Goal: Find specific page/section: Find specific page/section

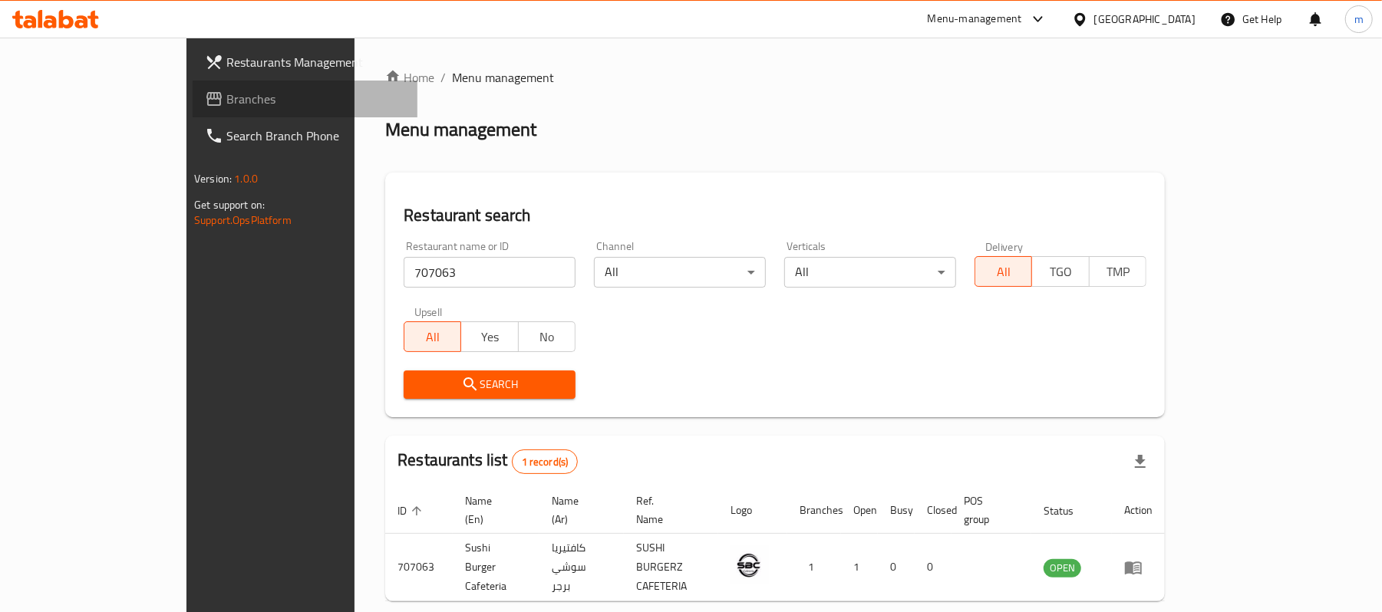
drag, startPoint x: 68, startPoint y: 87, endPoint x: 130, endPoint y: 117, distance: 69.0
click at [226, 90] on span "Branches" at bounding box center [315, 99] width 179 height 18
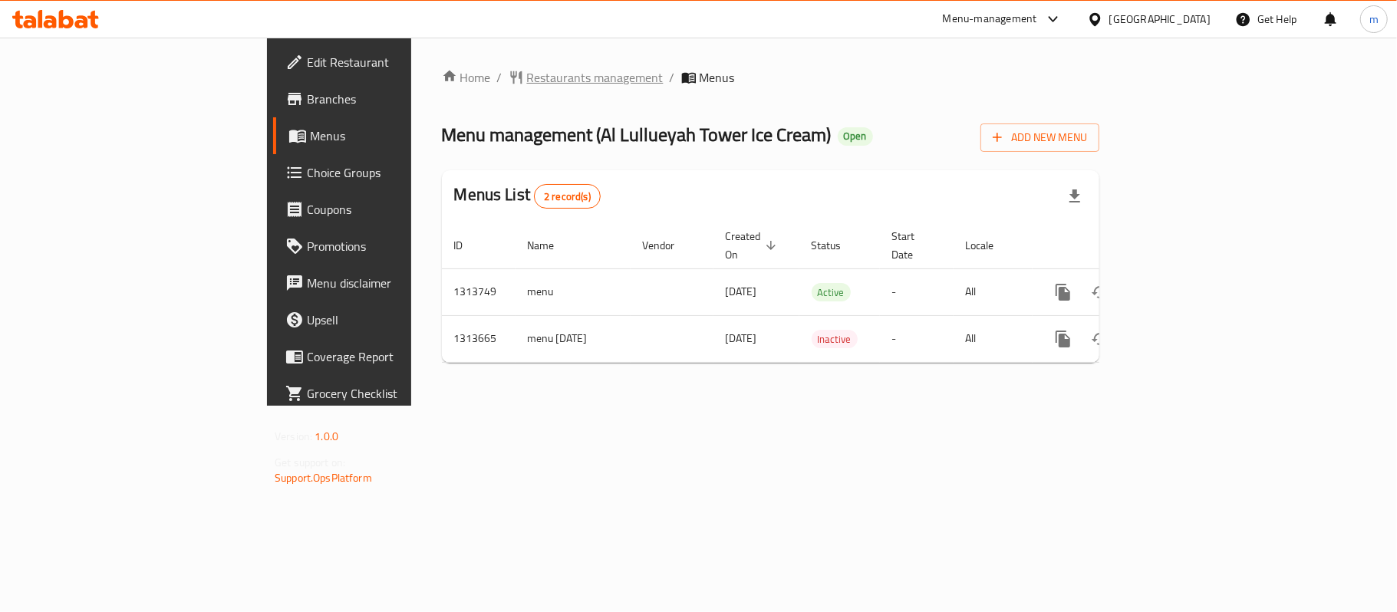
click at [527, 84] on span "Restaurants management" at bounding box center [595, 77] width 137 height 18
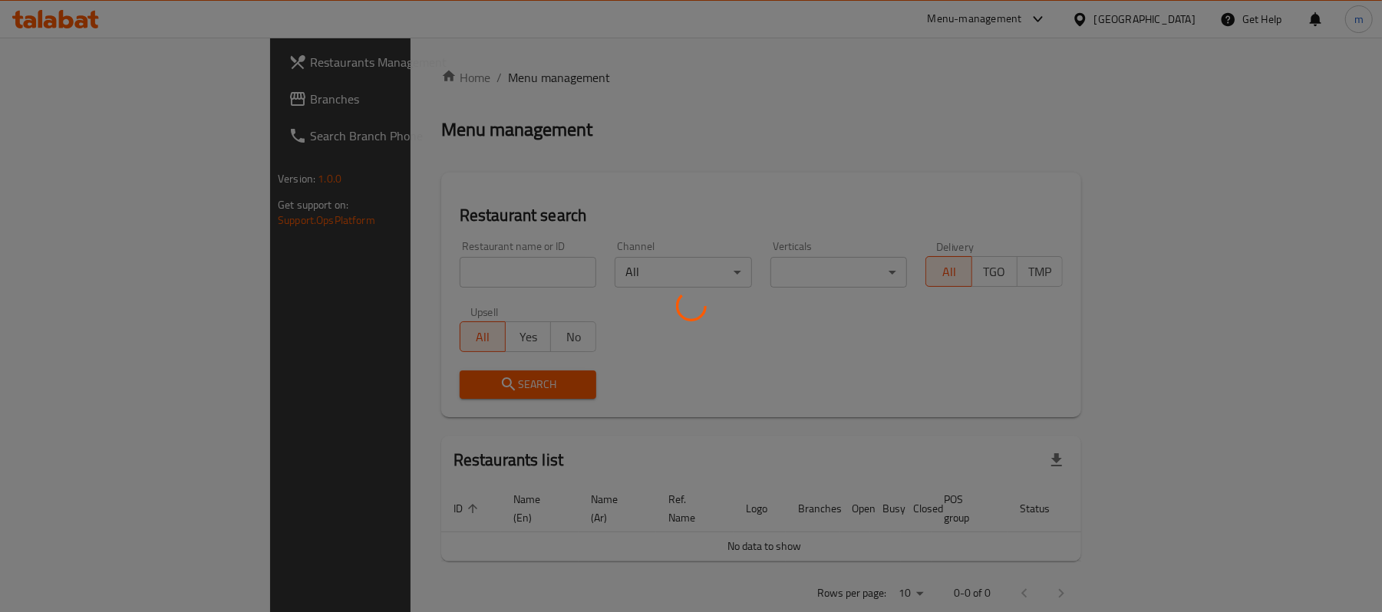
click at [423, 259] on div at bounding box center [691, 306] width 1382 height 612
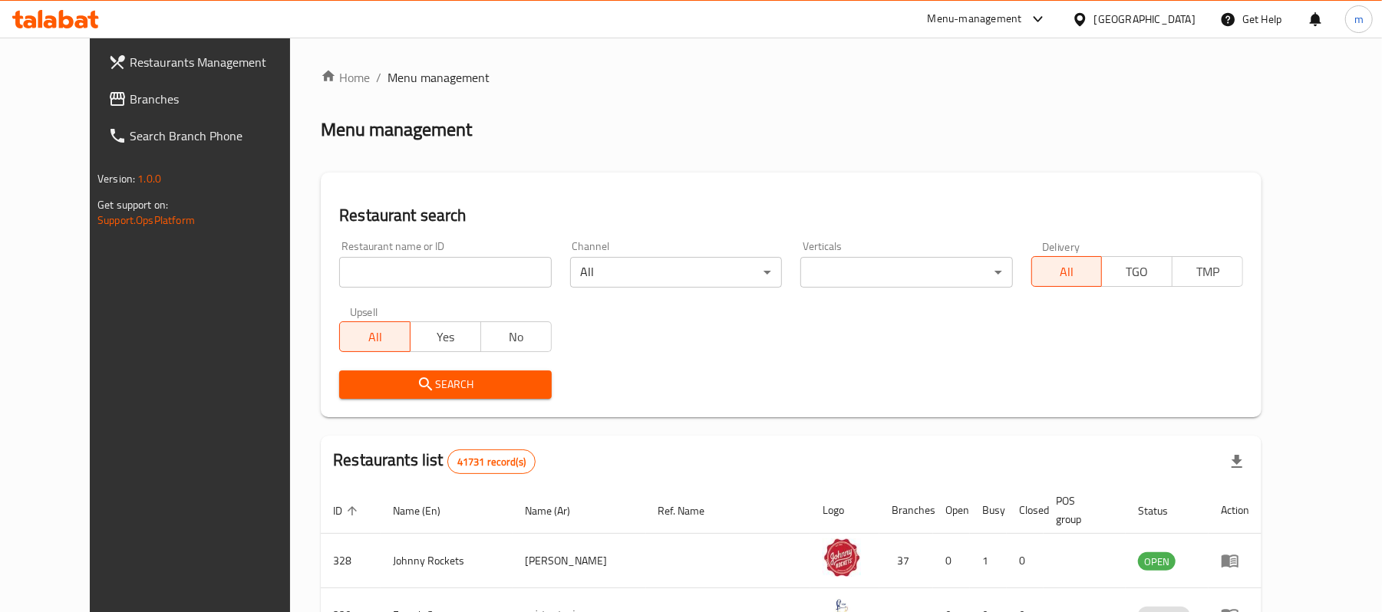
click at [423, 275] on input "search" at bounding box center [445, 272] width 212 height 31
paste input "705845"
type input "705845"
click button "Search" at bounding box center [445, 385] width 212 height 28
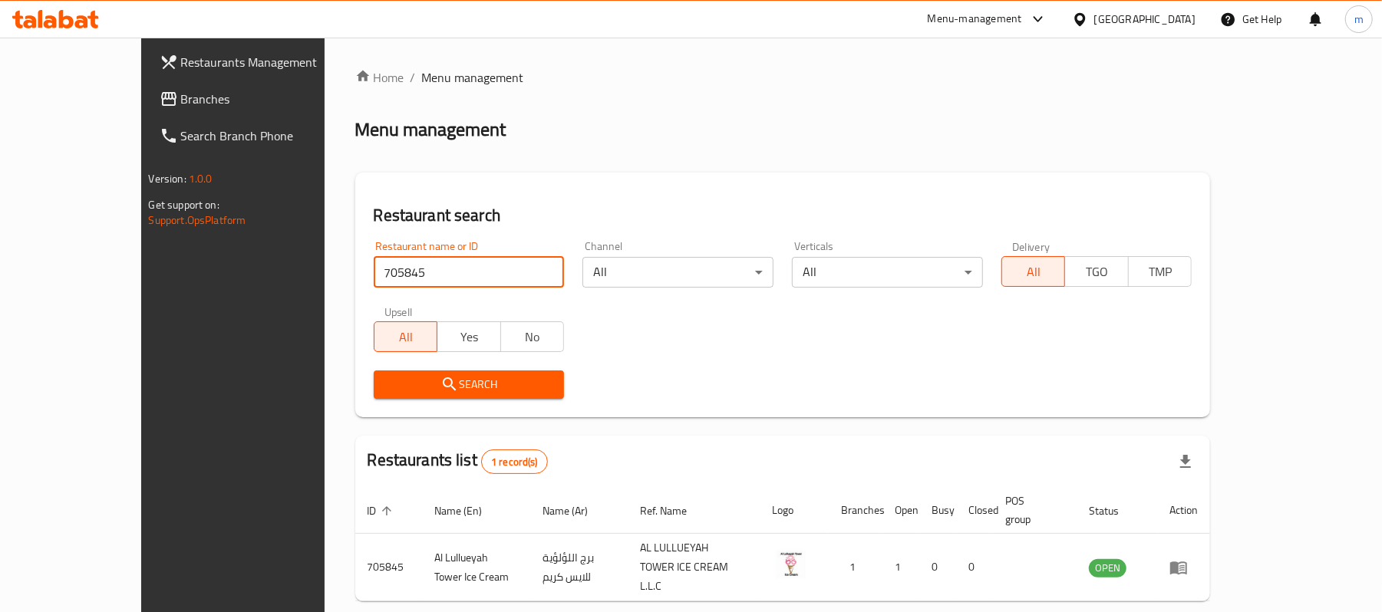
click at [147, 87] on link "Branches" at bounding box center [259, 99] width 225 height 37
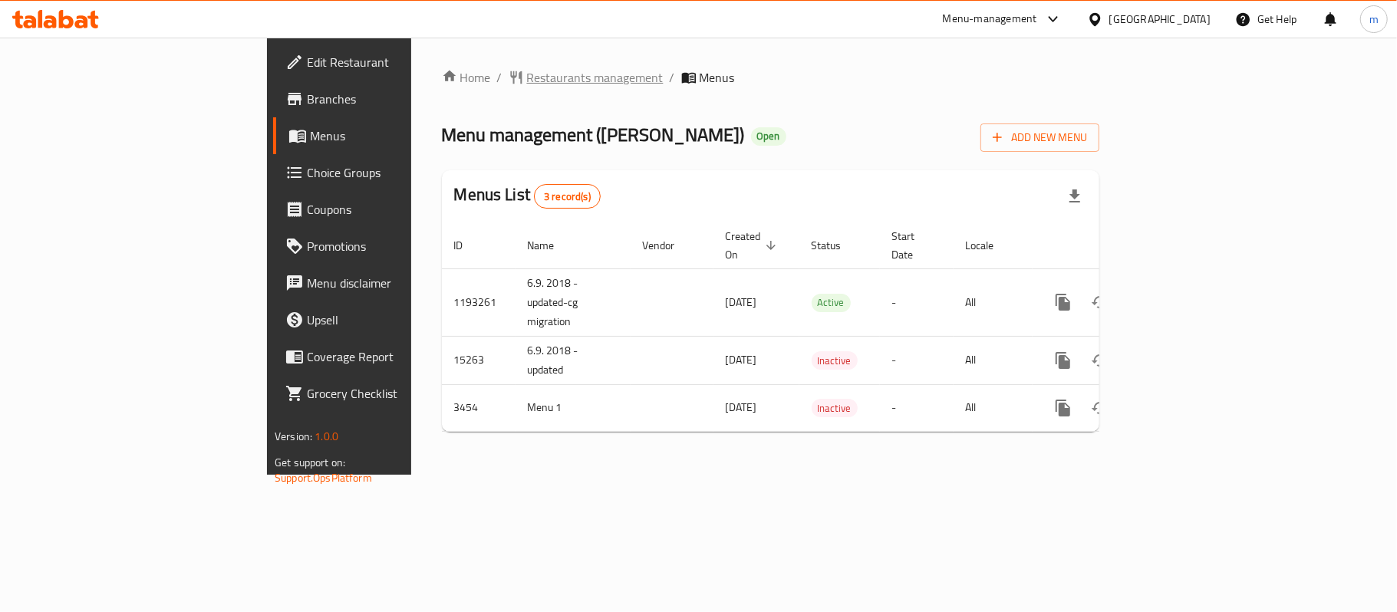
click at [527, 72] on span "Restaurants management" at bounding box center [595, 77] width 137 height 18
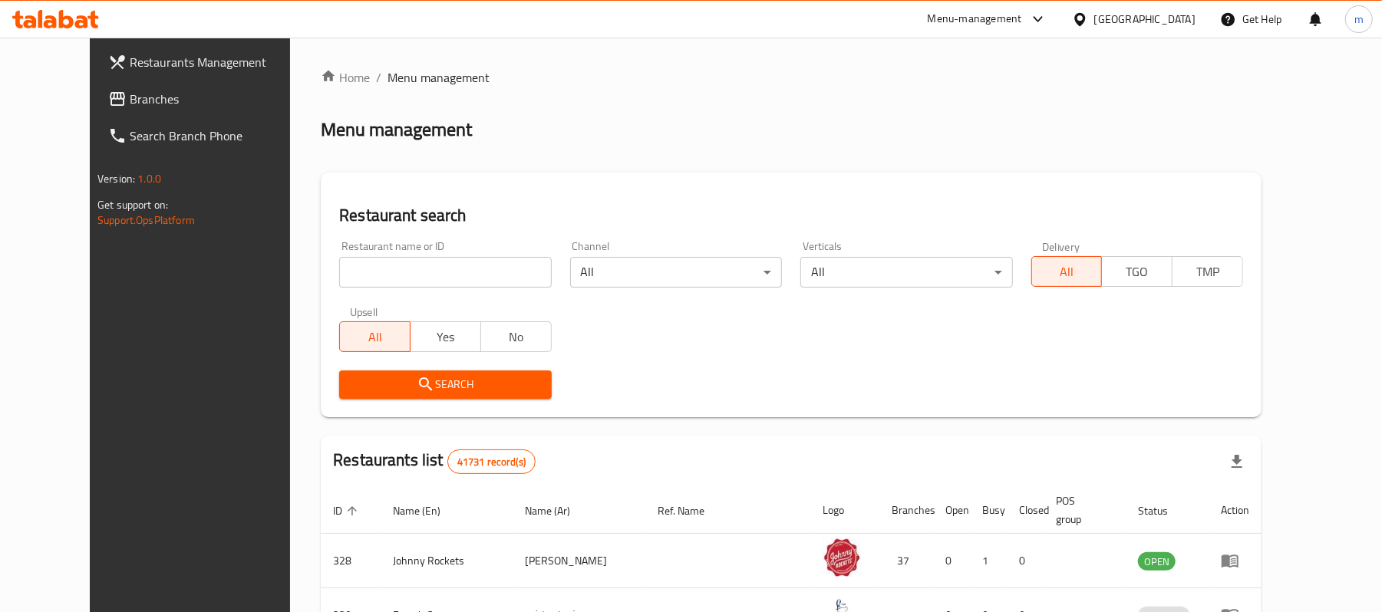
click at [399, 270] on input "search" at bounding box center [445, 272] width 212 height 31
paste input "2274"
click button "Search" at bounding box center [445, 385] width 212 height 28
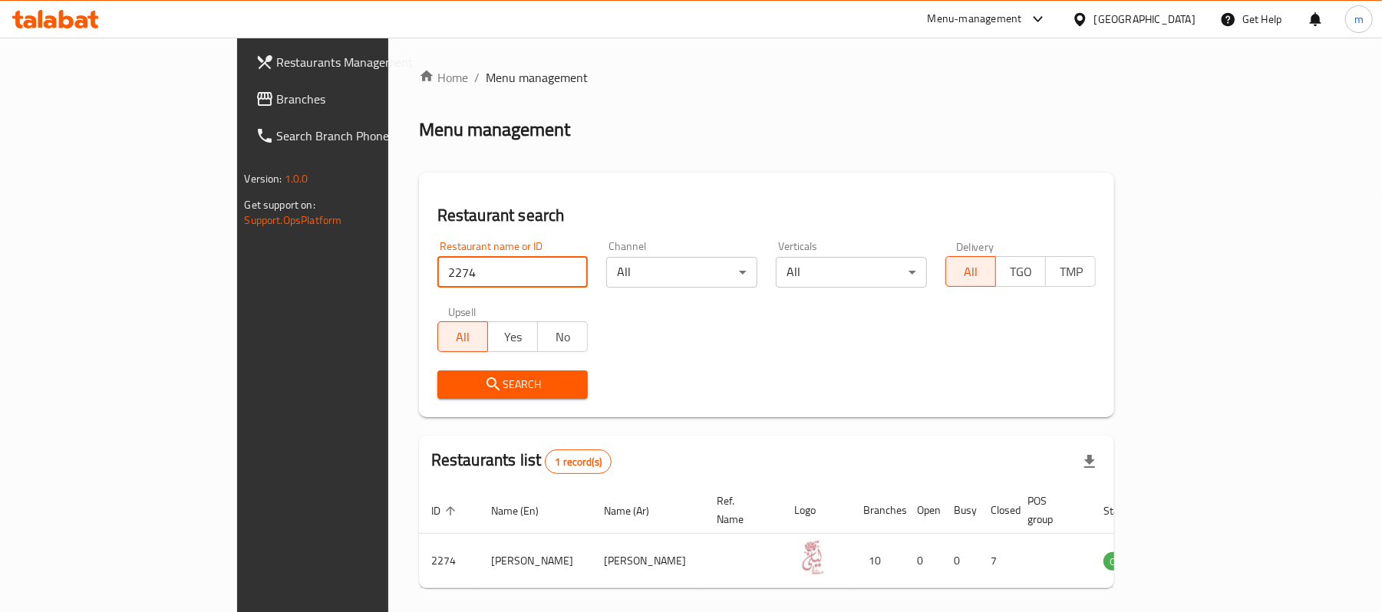
click at [437, 279] on input "2274" at bounding box center [512, 272] width 151 height 31
paste input "3828"
type input "23828"
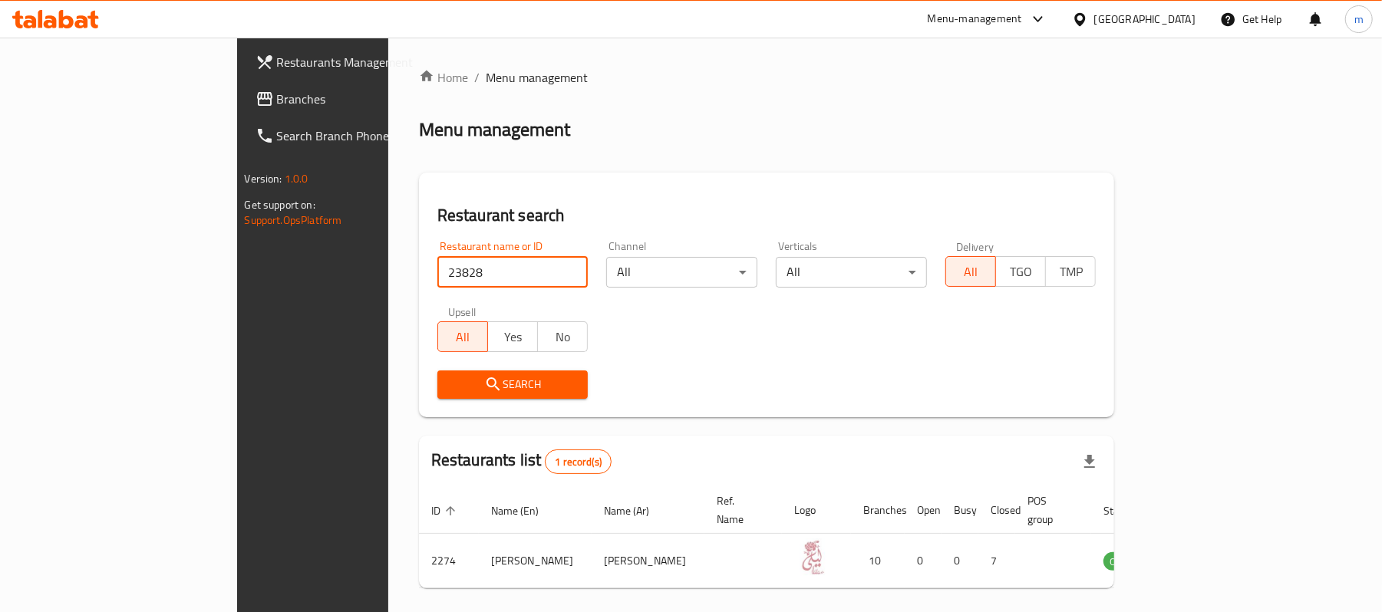
click button "Search" at bounding box center [512, 385] width 151 height 28
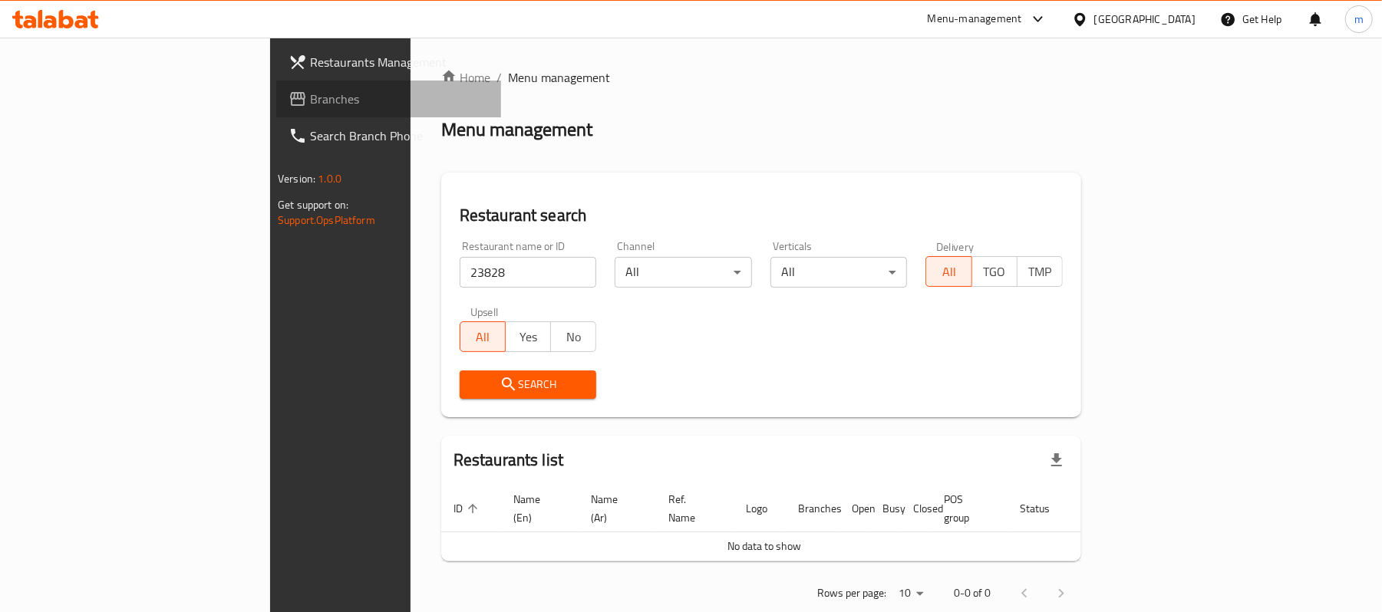
click at [310, 99] on span "Branches" at bounding box center [399, 99] width 179 height 18
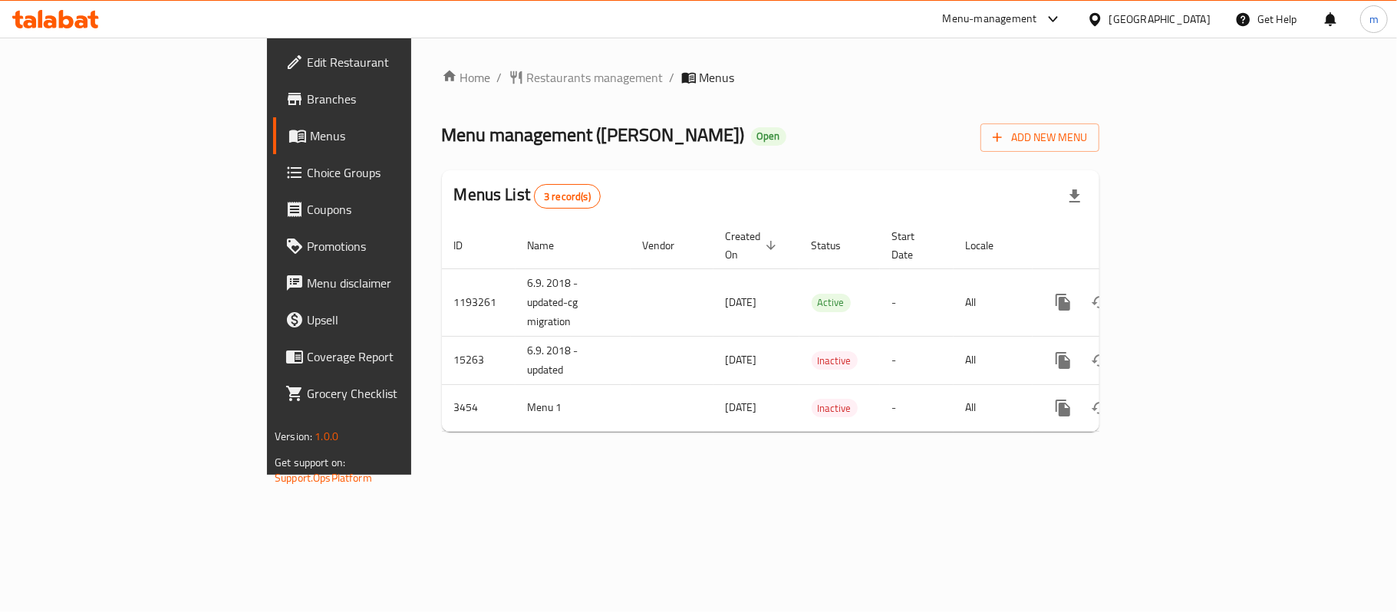
drag, startPoint x: 592, startPoint y: 96, endPoint x: 519, endPoint y: 90, distance: 73.1
click at [594, 96] on div "Home / Restaurants management / Menus Menu management ( Leila ) Open Add New Me…" at bounding box center [770, 256] width 657 height 376
click at [527, 72] on span "Restaurants management" at bounding box center [595, 77] width 137 height 18
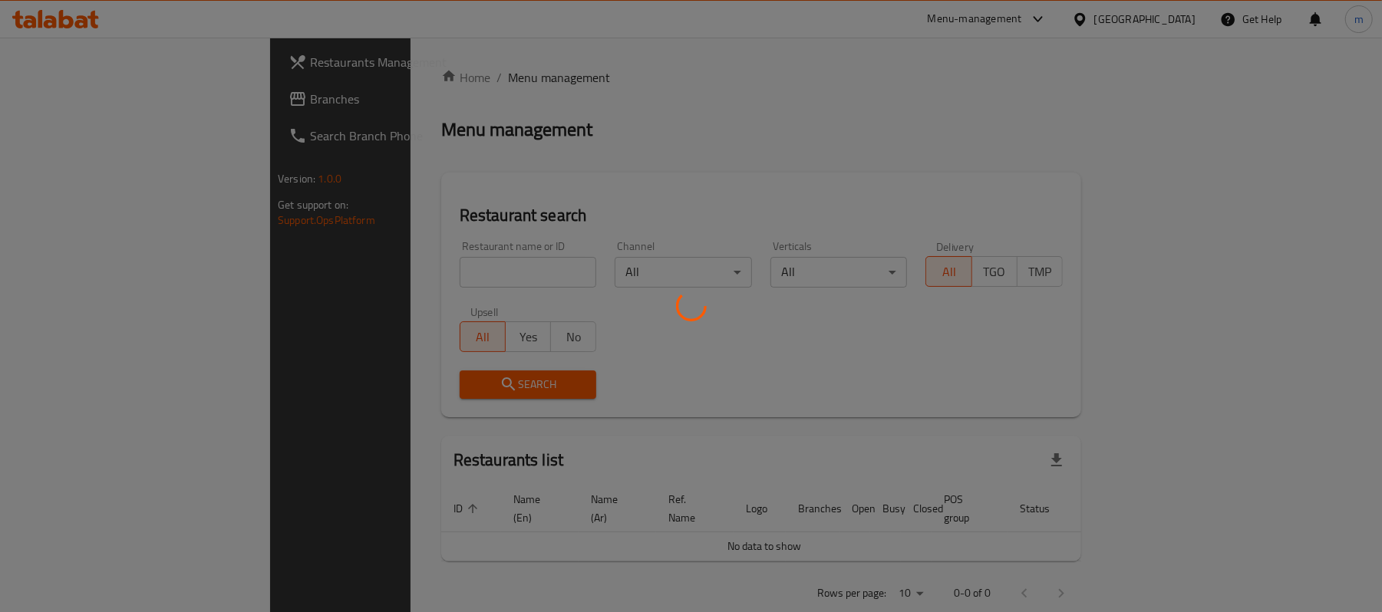
click at [397, 269] on div at bounding box center [691, 306] width 1382 height 612
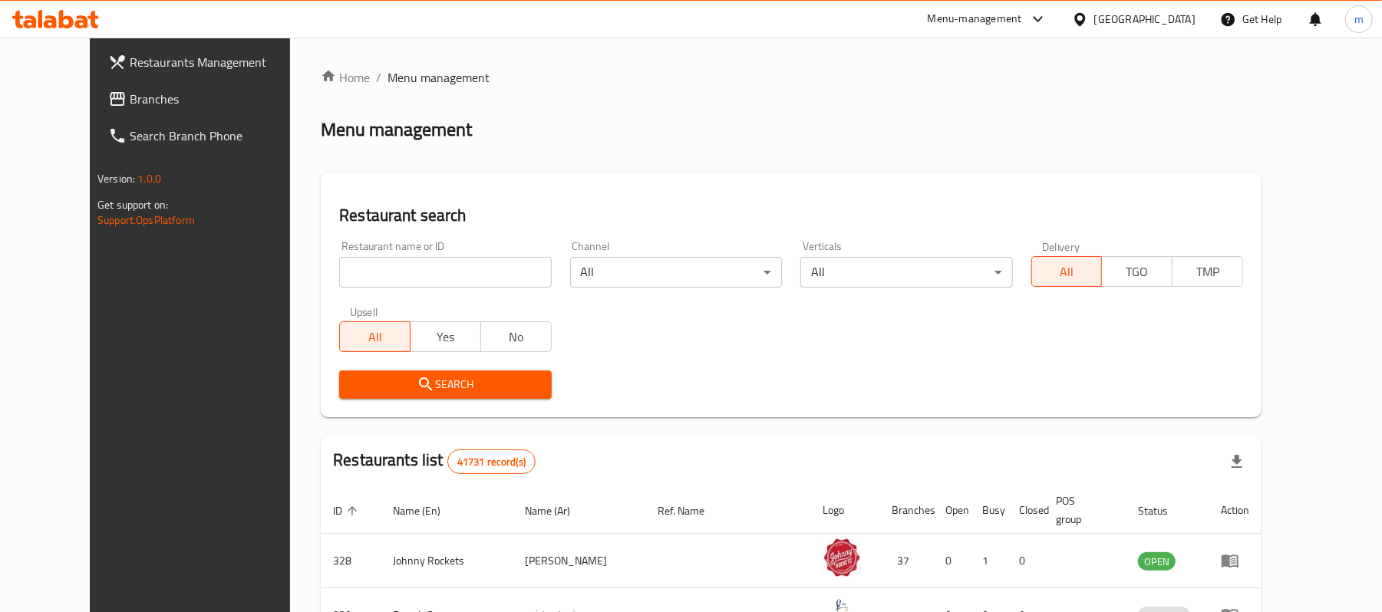
click at [397, 269] on input "search" at bounding box center [445, 272] width 212 height 31
paste input "2274"
type input "2274"
click button "Search" at bounding box center [445, 385] width 212 height 28
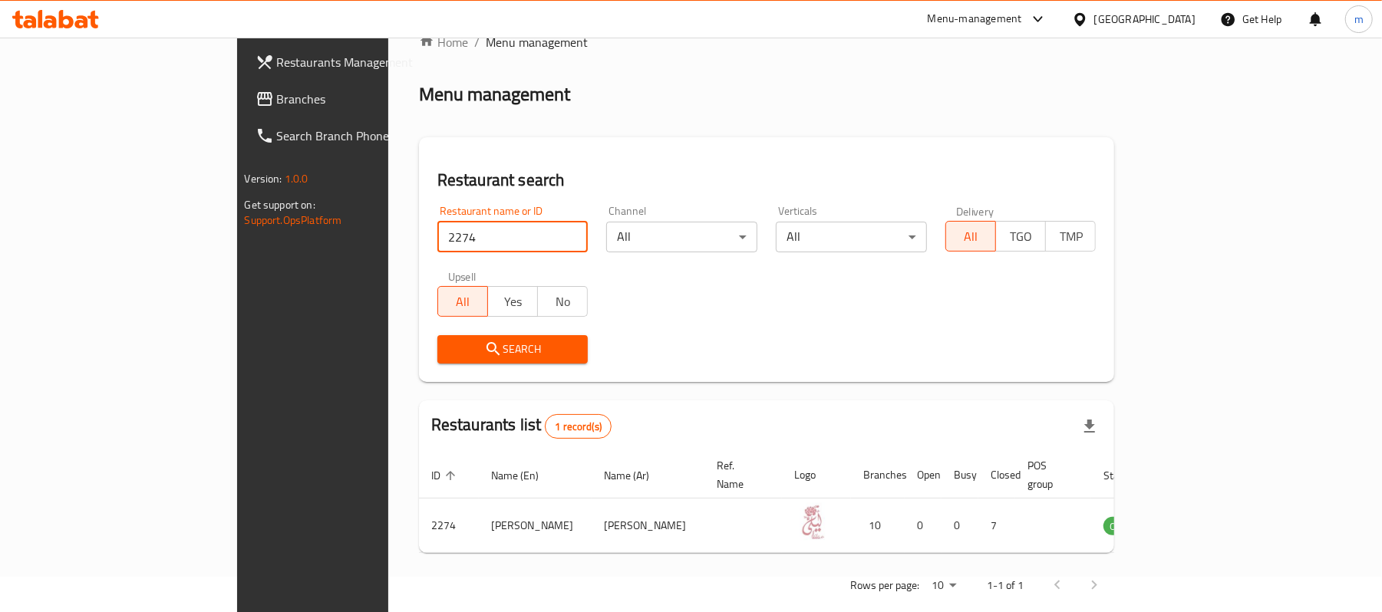
scroll to position [43, 0]
